Goal: Task Accomplishment & Management: Manage account settings

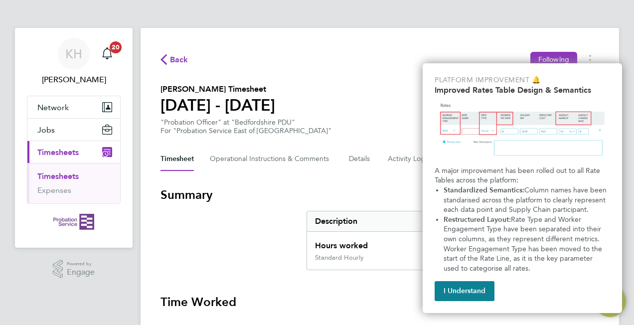
click at [495, 293] on div "I Understand" at bounding box center [521, 289] width 175 height 24
click at [487, 294] on button "I Understand" at bounding box center [464, 291] width 60 height 20
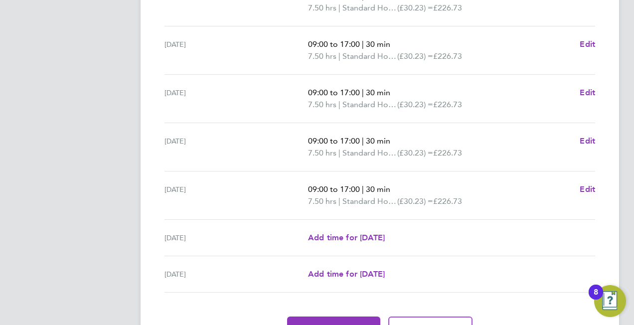
scroll to position [393, 0]
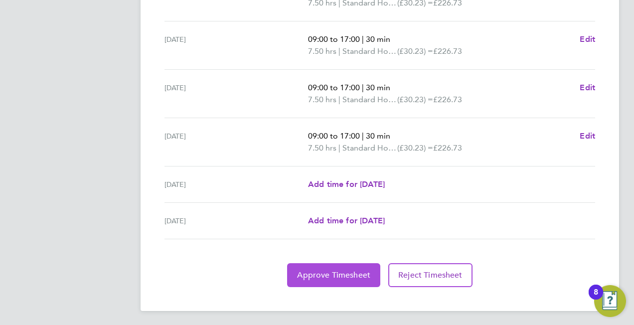
click at [314, 272] on span "Approve Timesheet" at bounding box center [333, 275] width 73 height 10
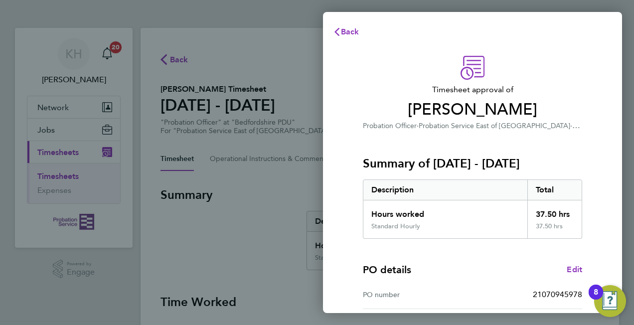
click at [237, 227] on div "Back Timesheet approval of [PERSON_NAME] Probation Officer · Probation Service …" at bounding box center [317, 162] width 634 height 325
click at [347, 28] on span "Back" at bounding box center [350, 31] width 18 height 9
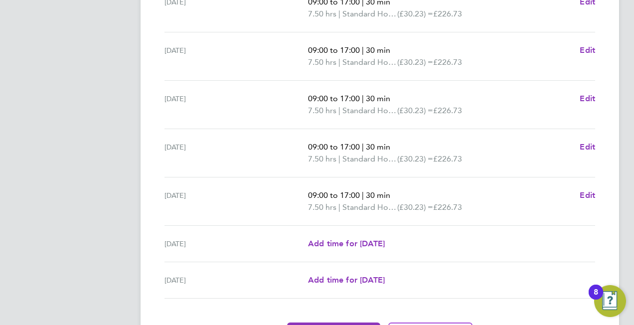
scroll to position [393, 0]
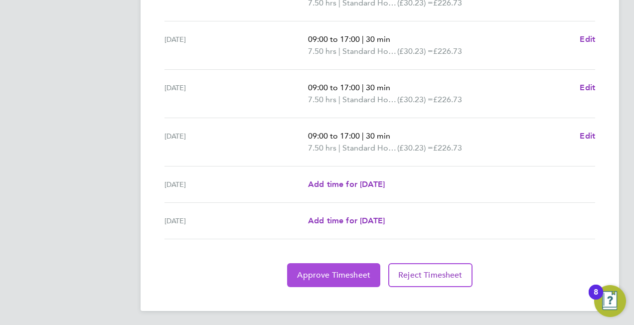
click at [319, 275] on span "Approve Timesheet" at bounding box center [333, 275] width 73 height 10
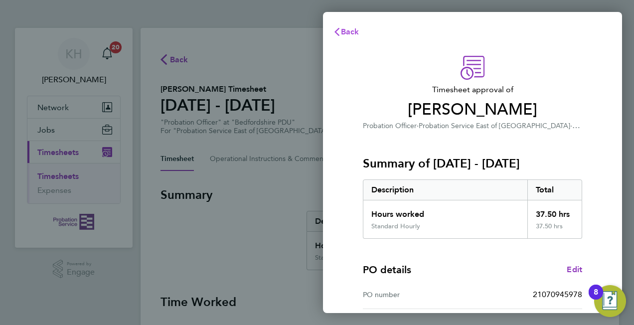
click at [349, 32] on span "Back" at bounding box center [350, 31] width 18 height 9
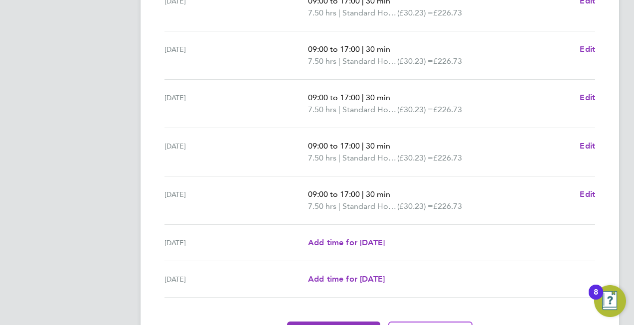
scroll to position [393, 0]
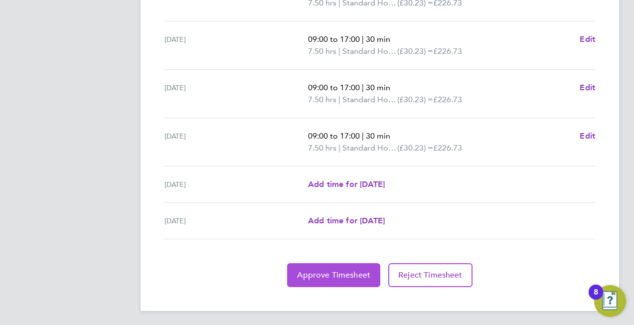
click at [318, 273] on span "Approve Timesheet" at bounding box center [333, 275] width 73 height 10
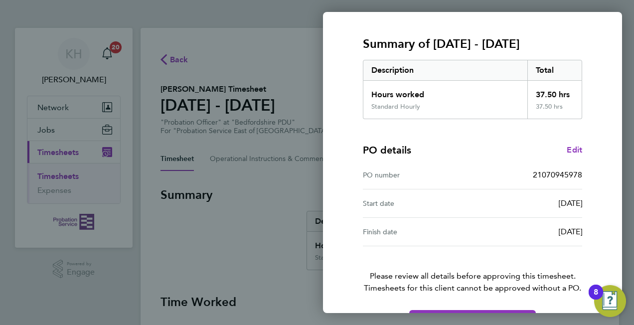
scroll to position [151, 0]
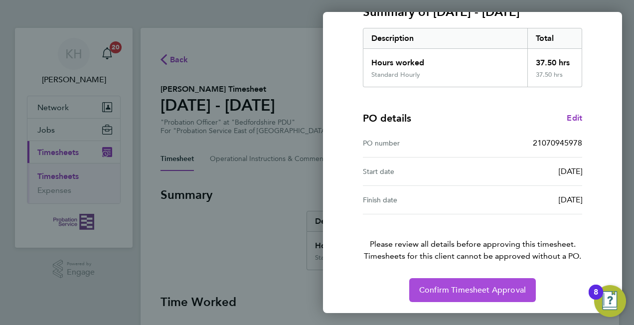
click at [461, 287] on span "Confirm Timesheet Approval" at bounding box center [472, 290] width 107 height 10
